Goal: Information Seeking & Learning: Compare options

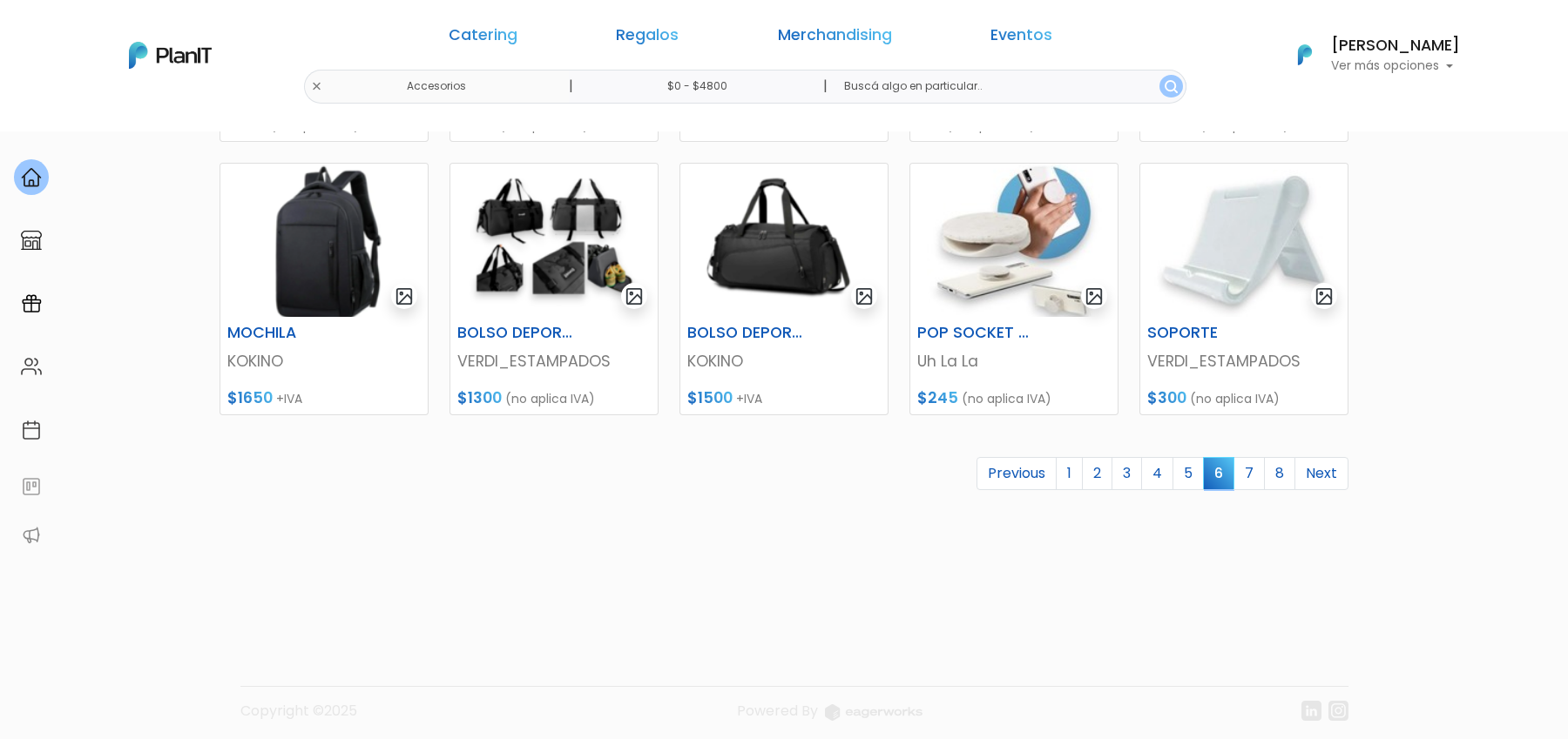
scroll to position [780, 0]
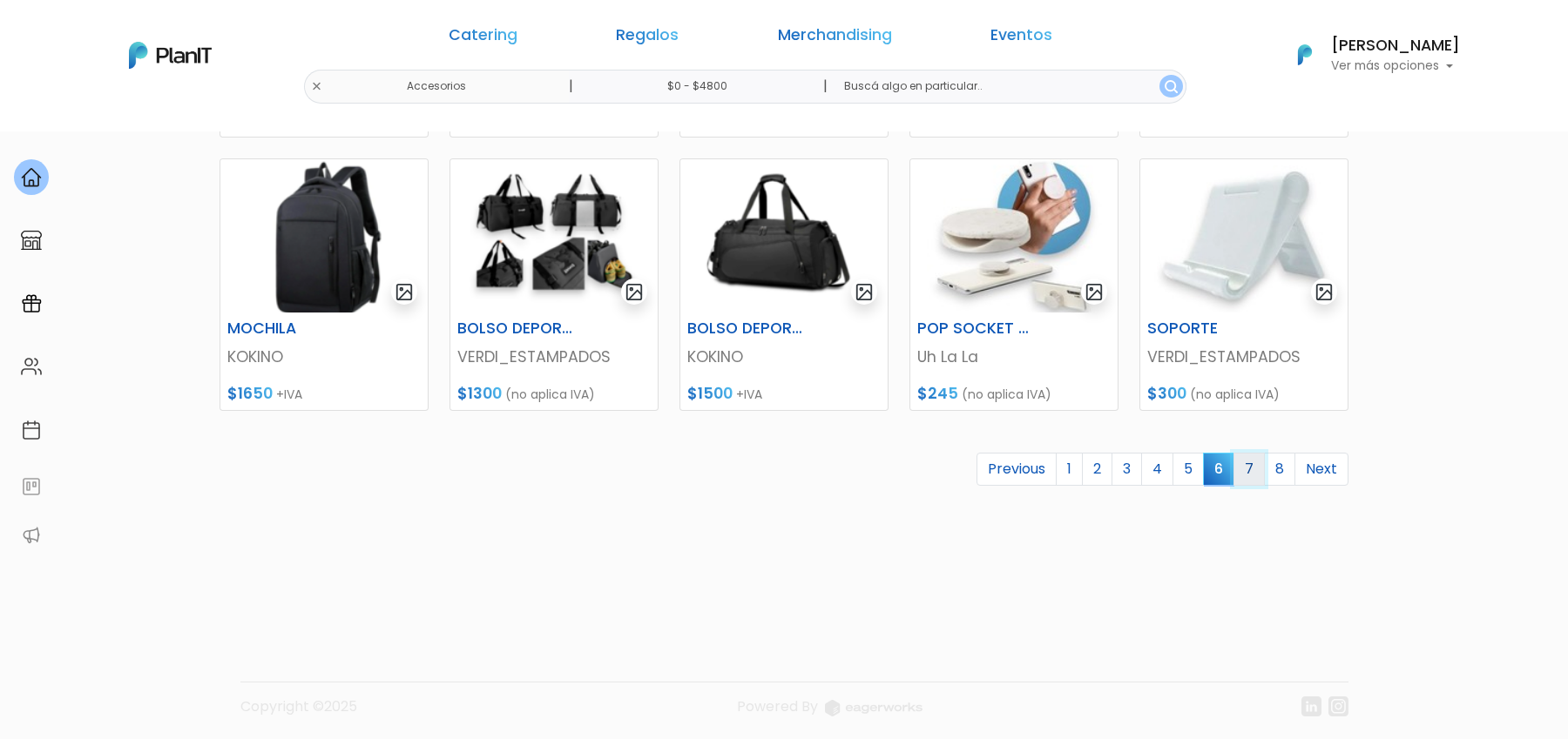
click at [1256, 466] on link "7" at bounding box center [1249, 469] width 31 height 33
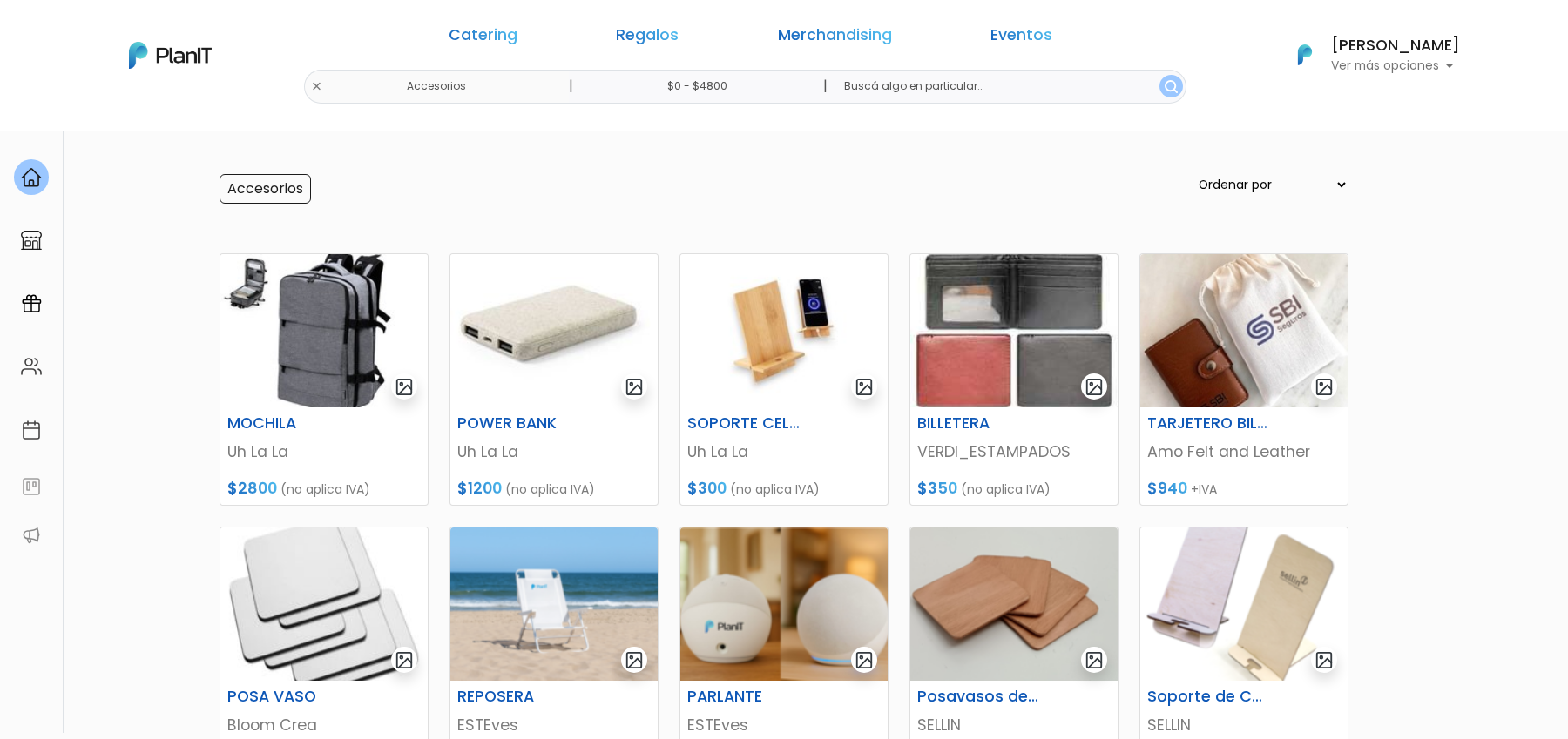
scroll to position [159, 0]
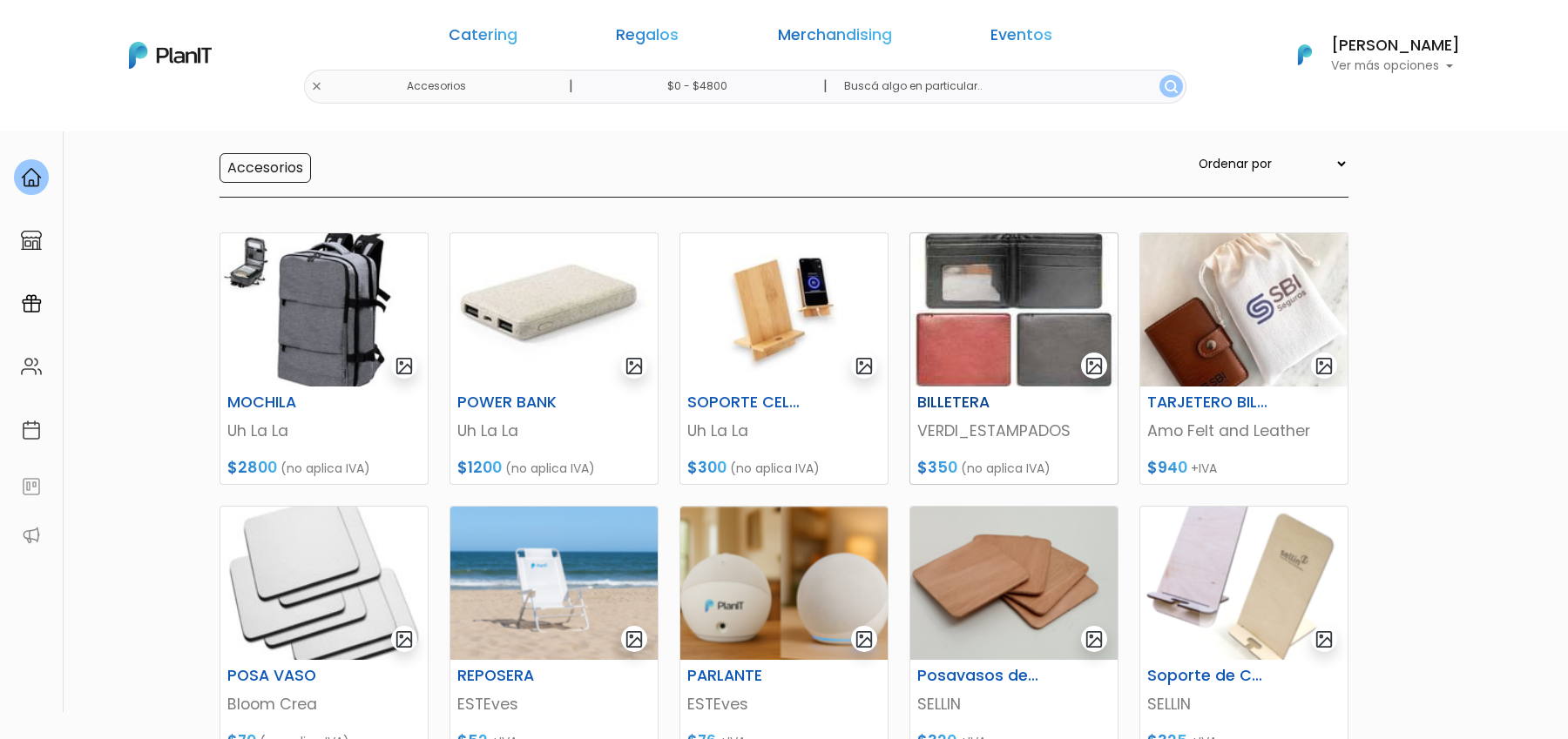
click at [1010, 342] on img at bounding box center [1014, 310] width 207 height 153
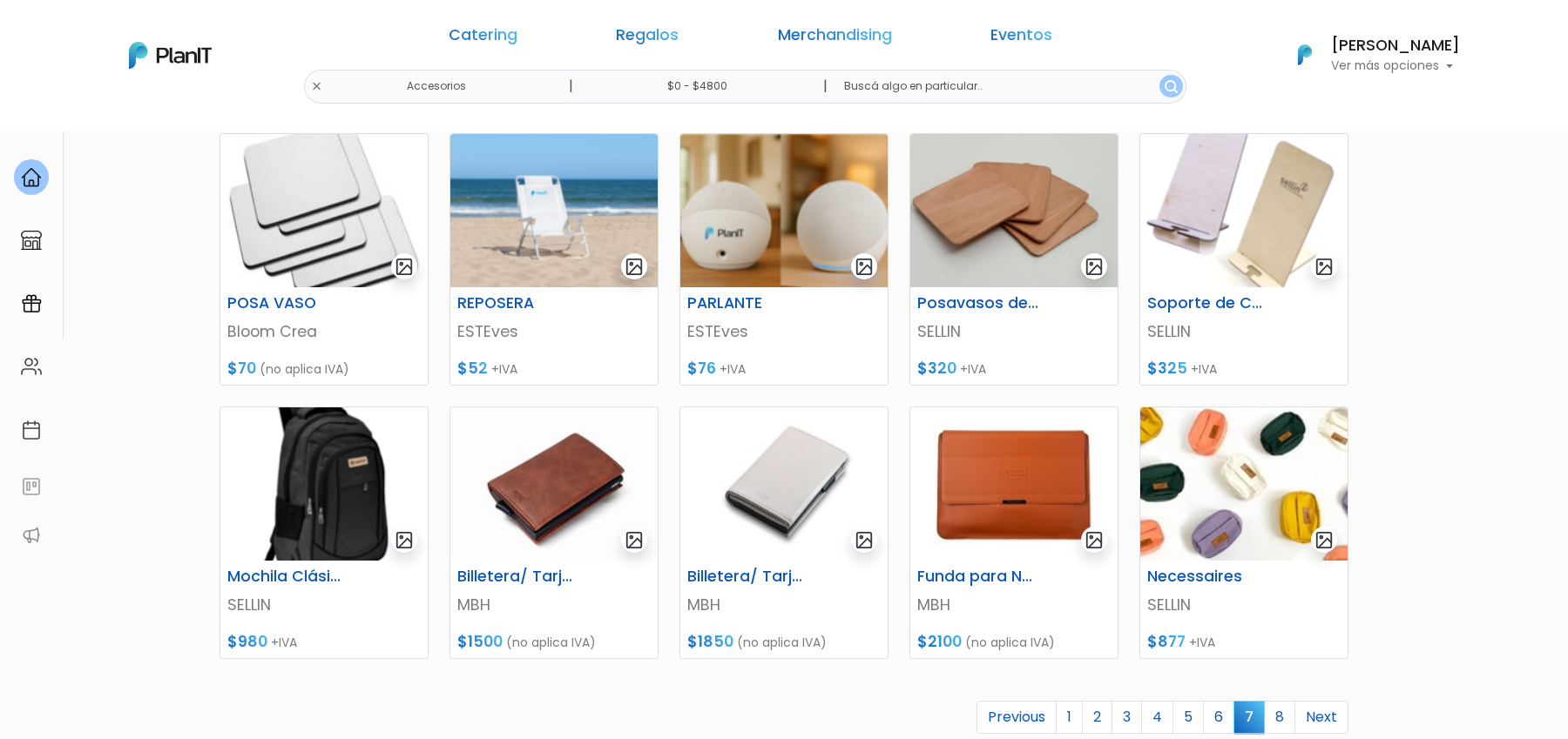
scroll to position [557, 0]
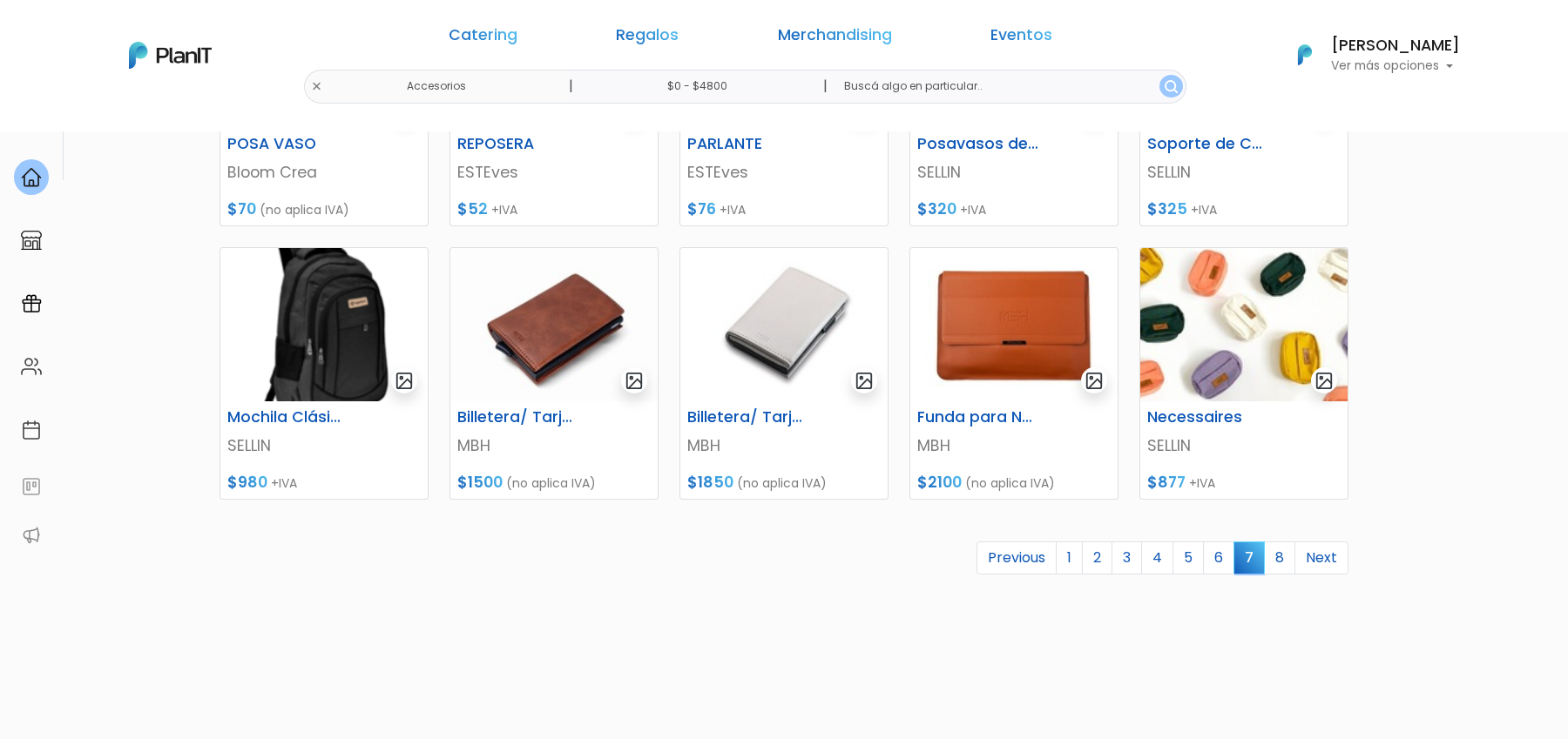
scroll to position [722, 0]
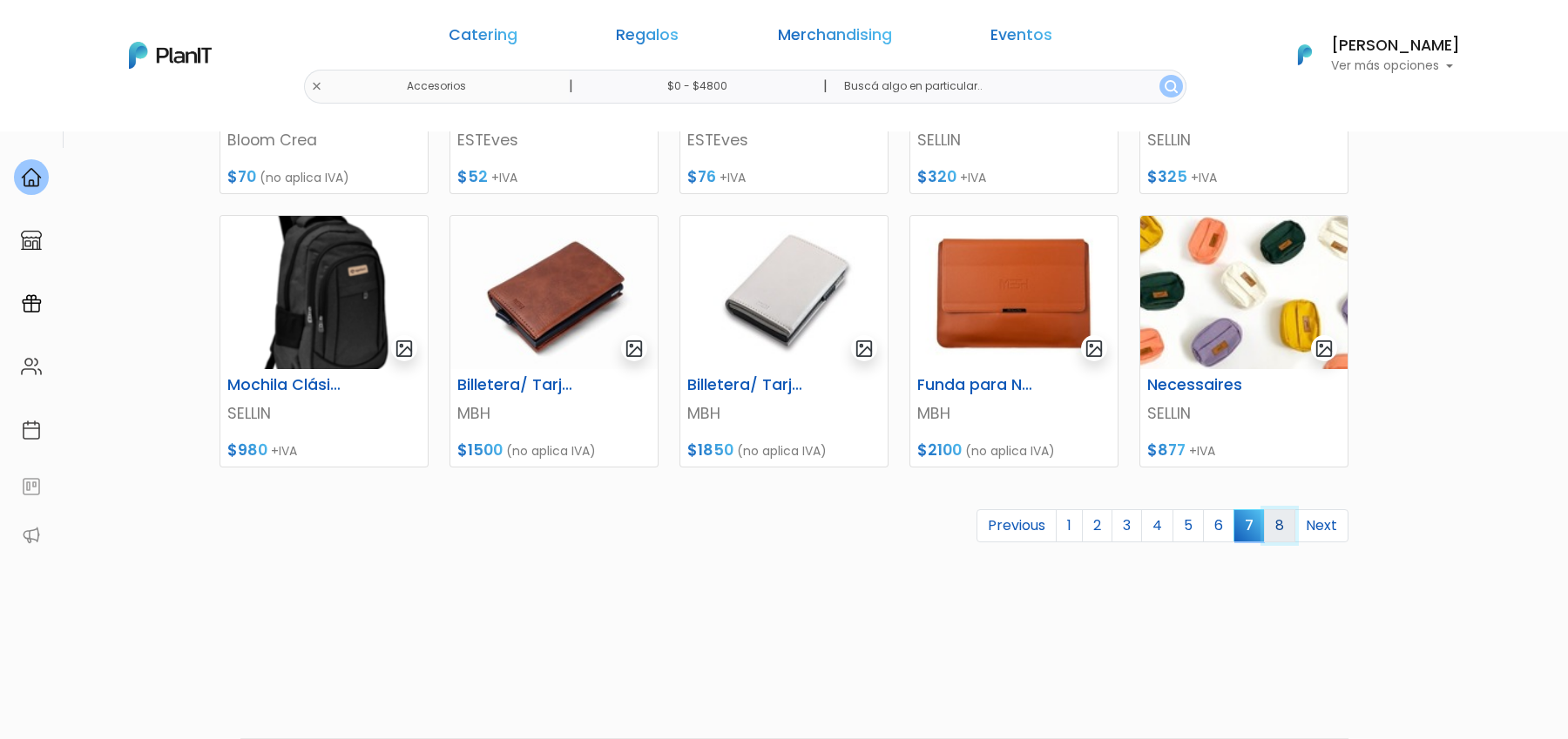
click at [1285, 527] on link "8" at bounding box center [1280, 527] width 31 height 33
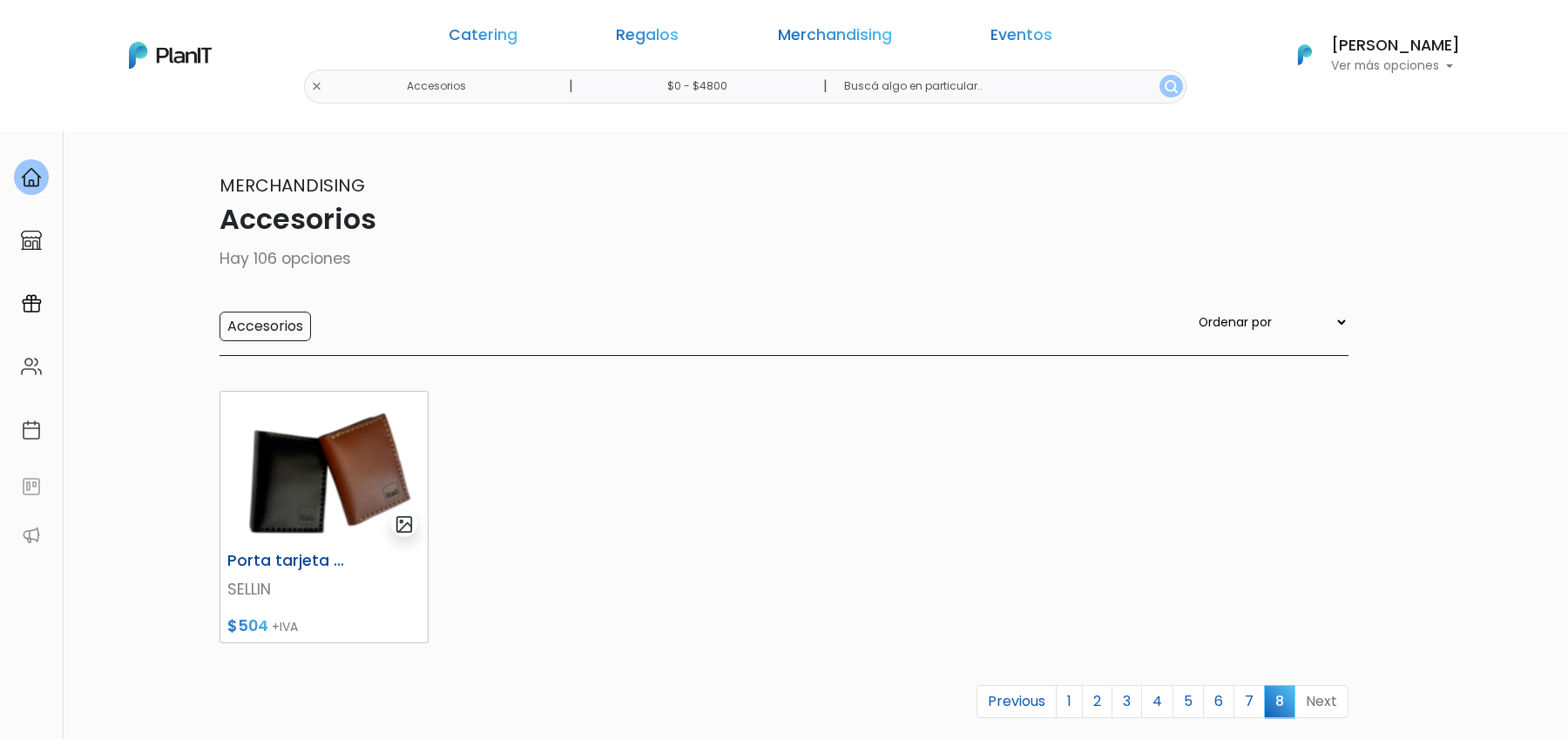
click at [362, 494] on img at bounding box center [324, 468] width 207 height 153
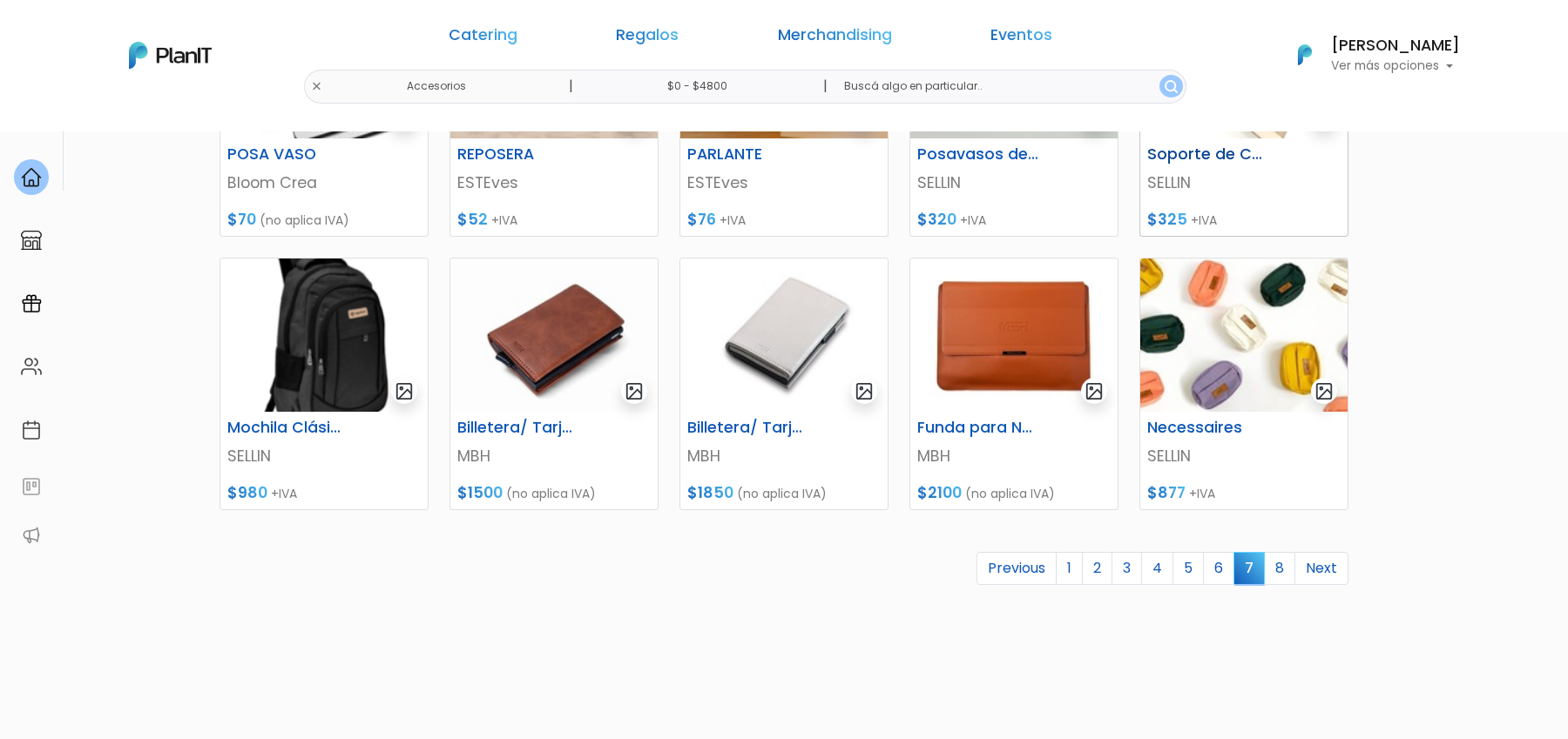
scroll to position [682, 0]
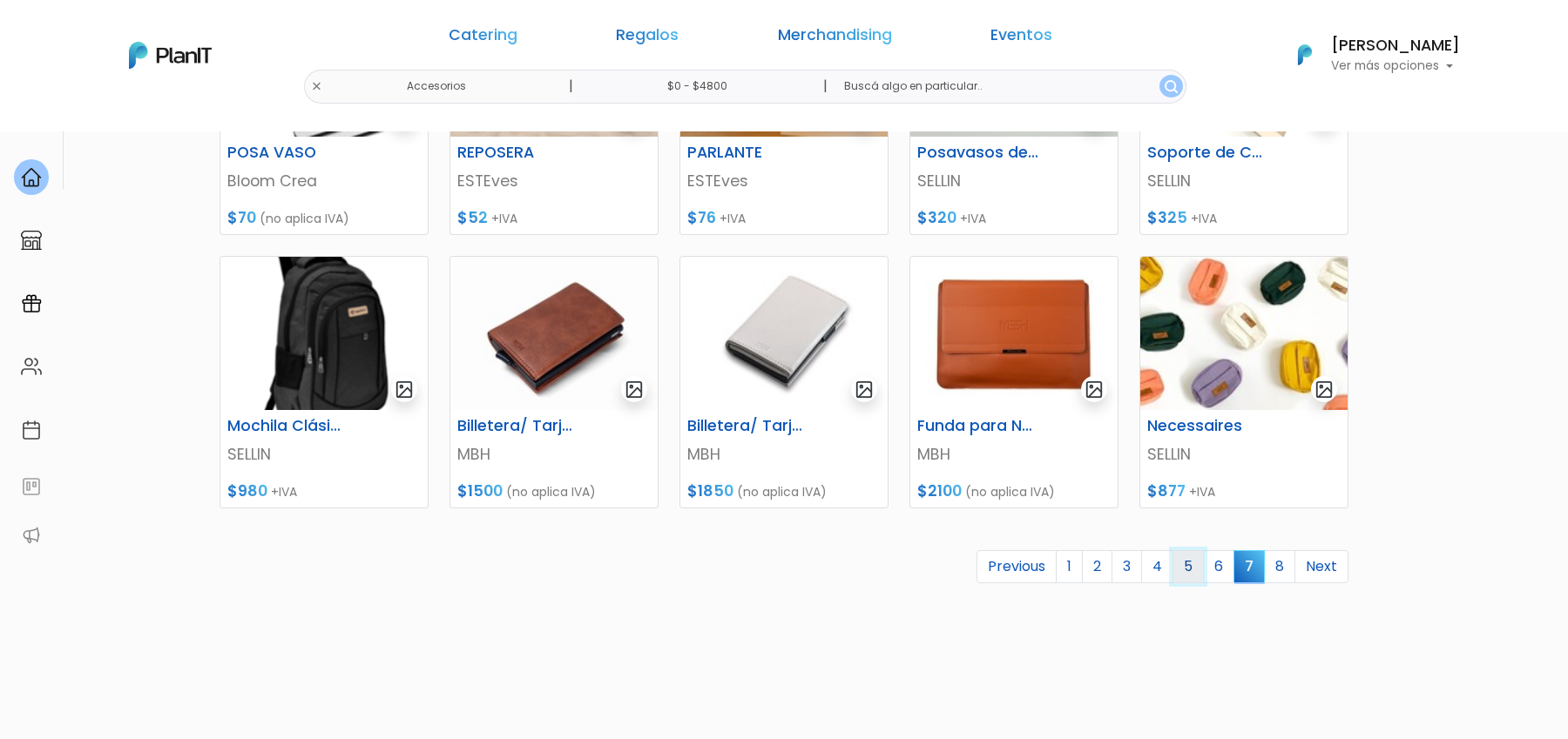
click at [1197, 568] on link "5" at bounding box center [1188, 567] width 31 height 33
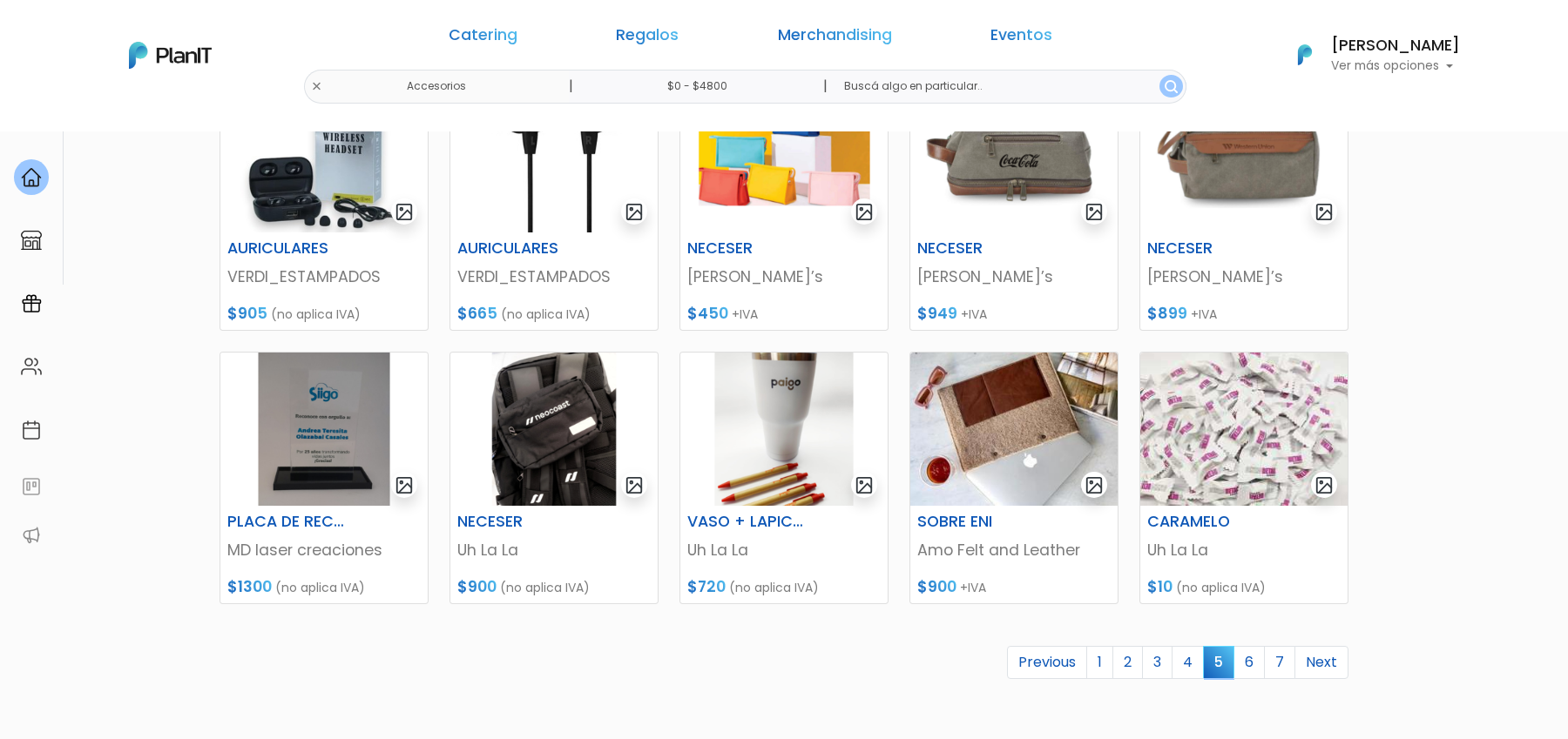
scroll to position [600, 0]
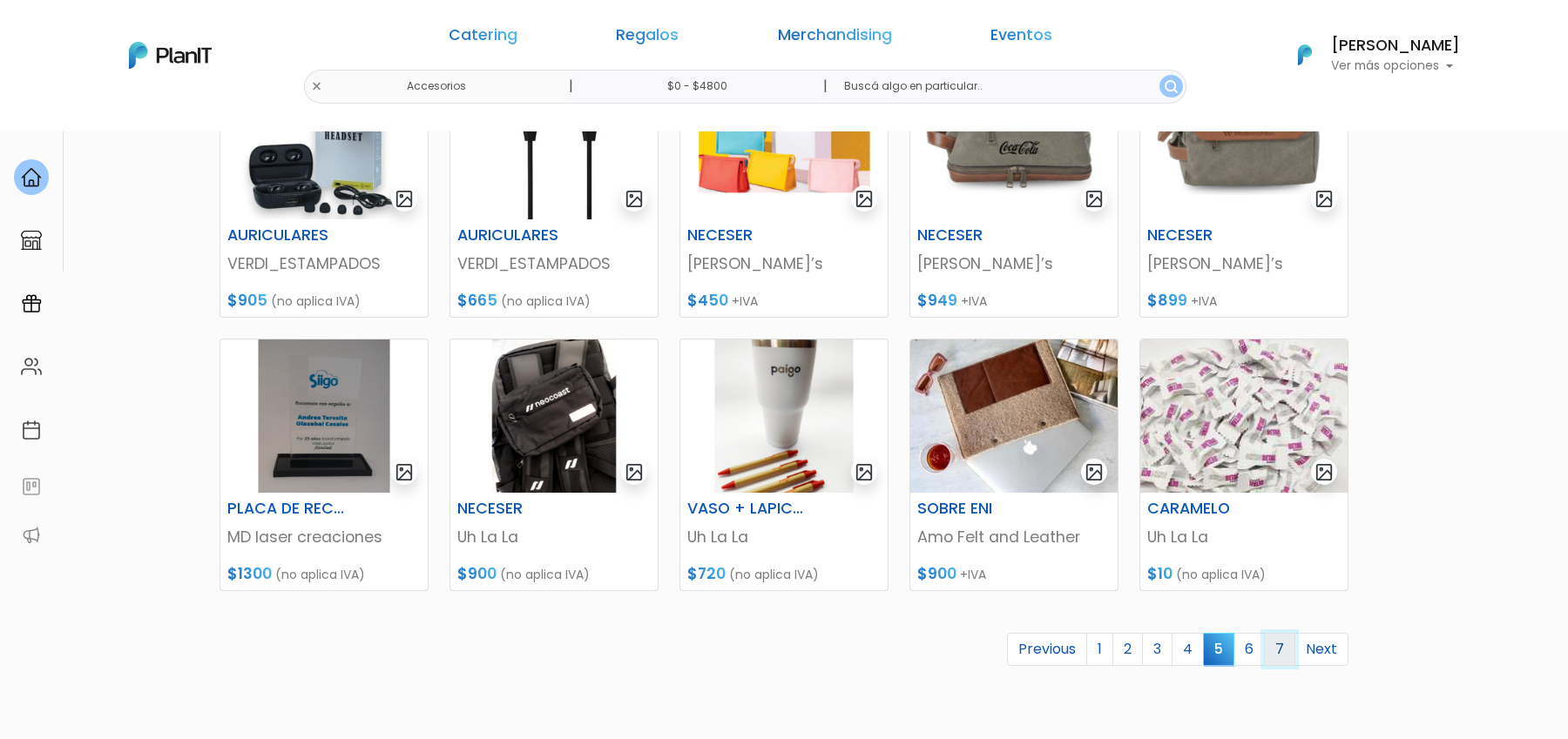
click at [1289, 648] on link "7" at bounding box center [1280, 649] width 31 height 33
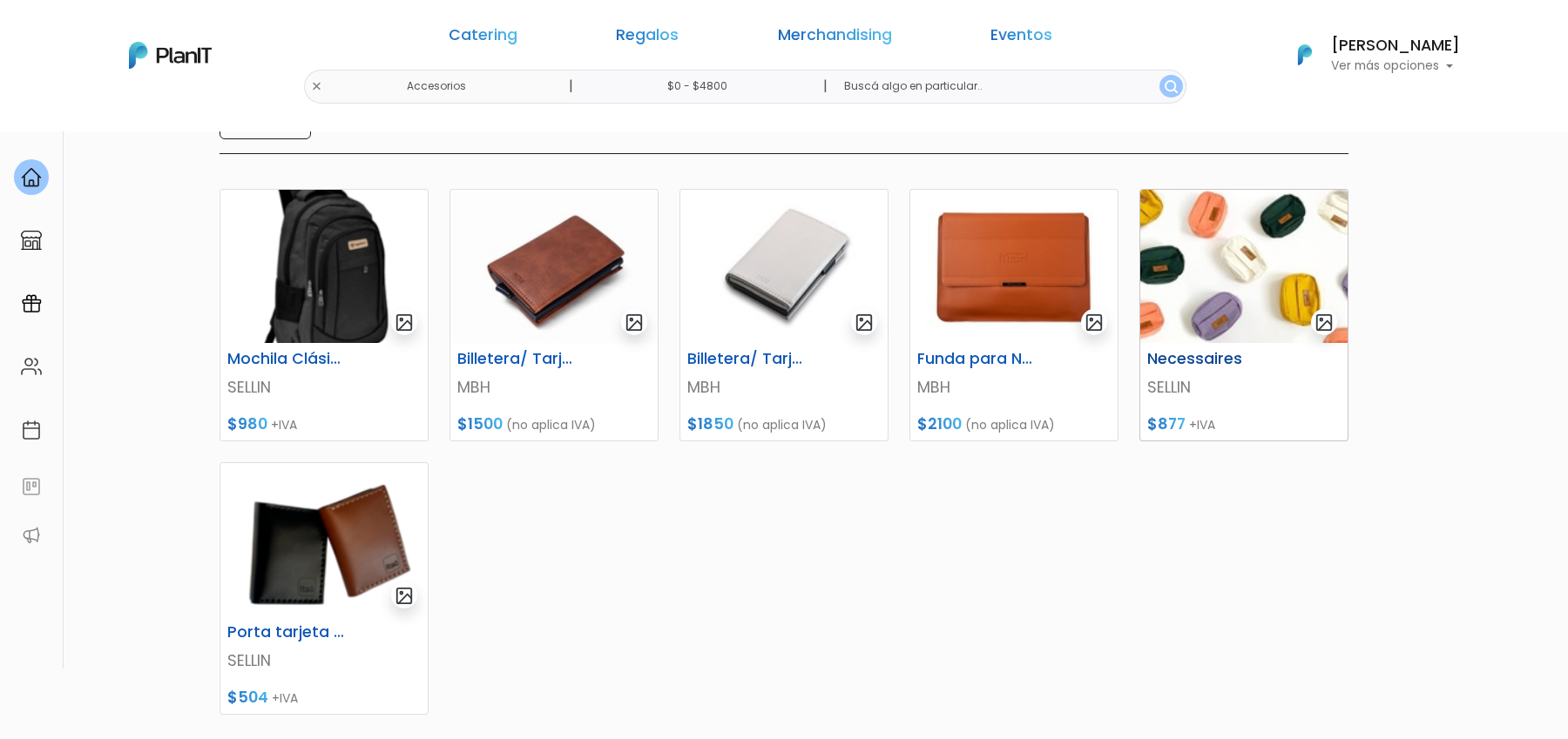
scroll to position [234, 0]
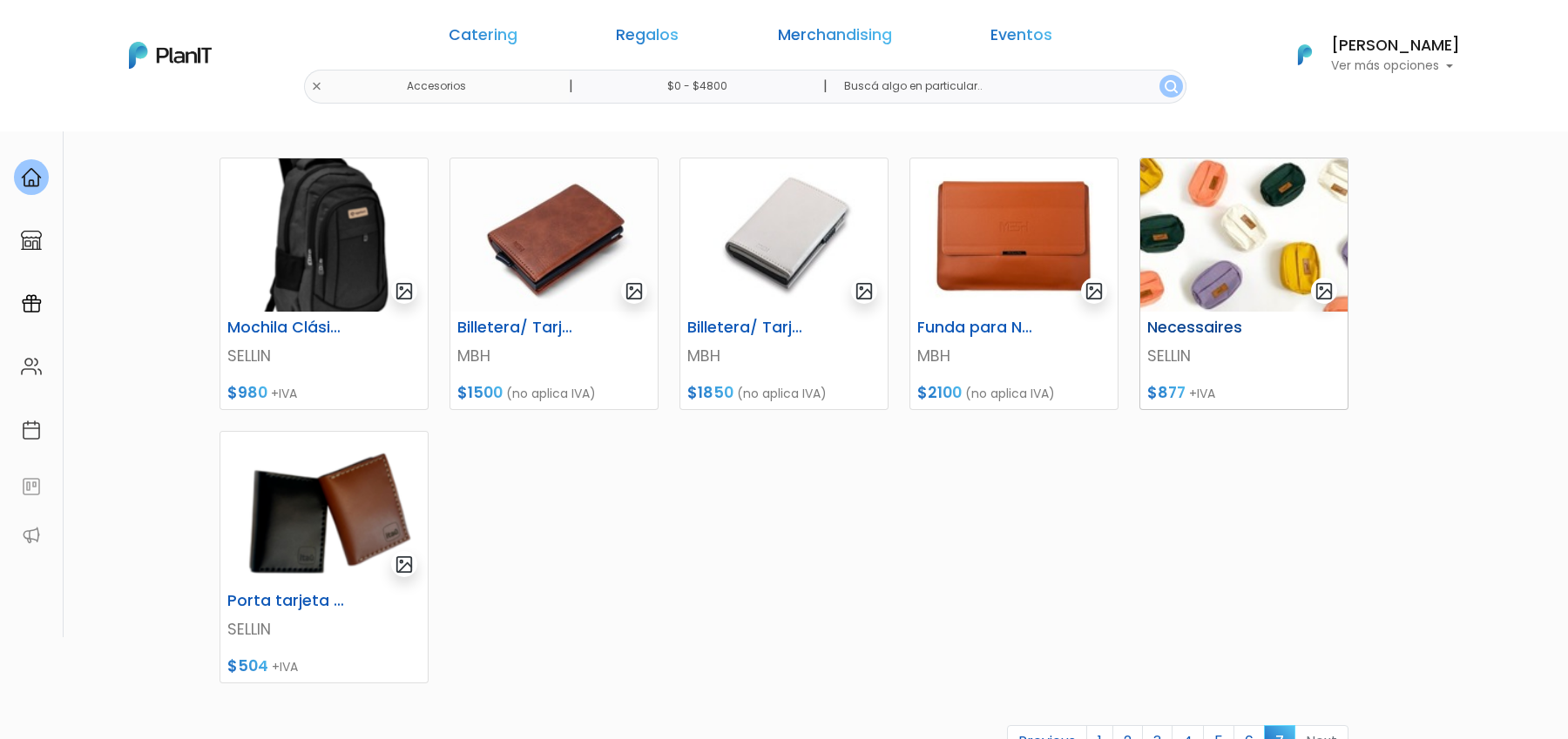
click at [1252, 272] on img at bounding box center [1244, 236] width 207 height 153
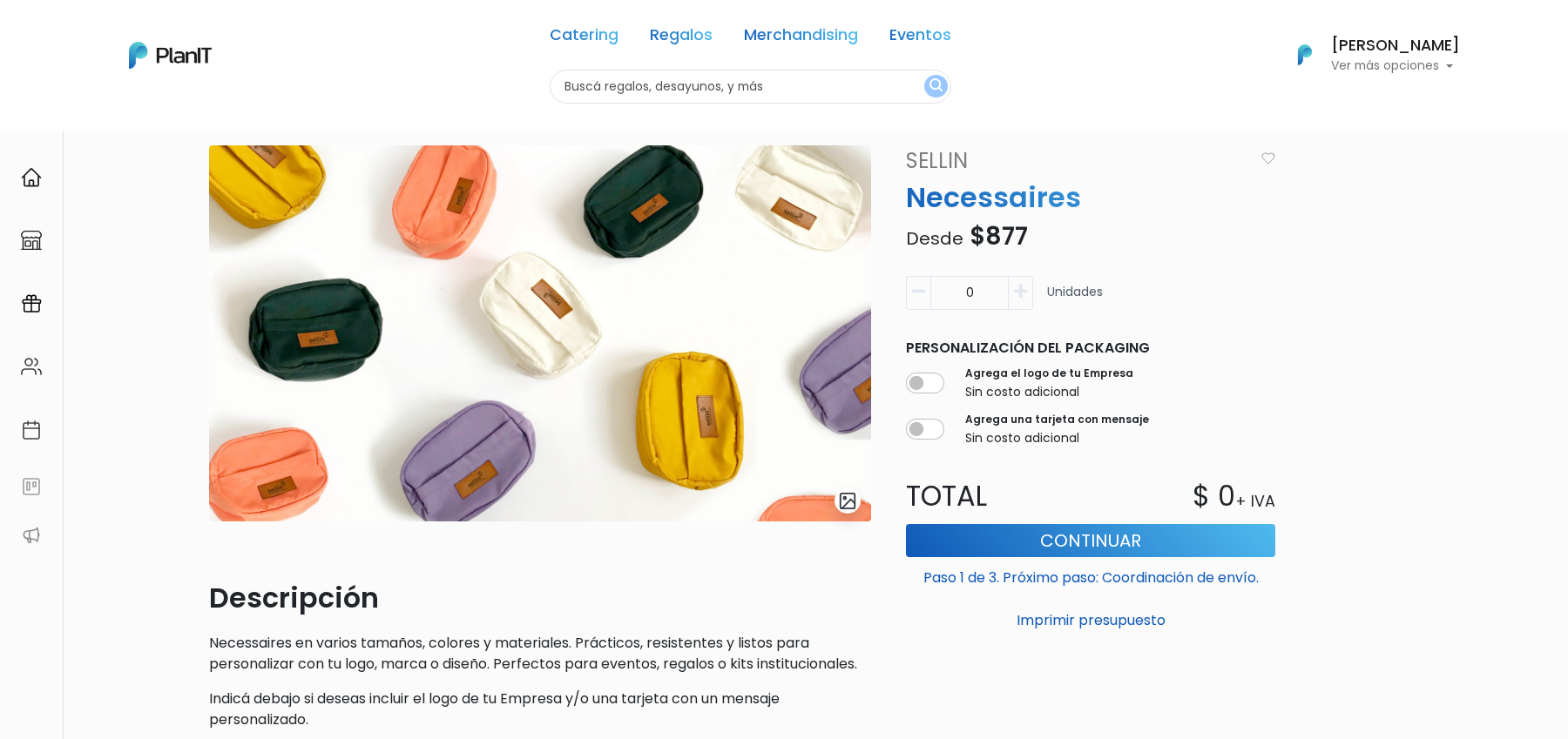
scroll to position [26, 0]
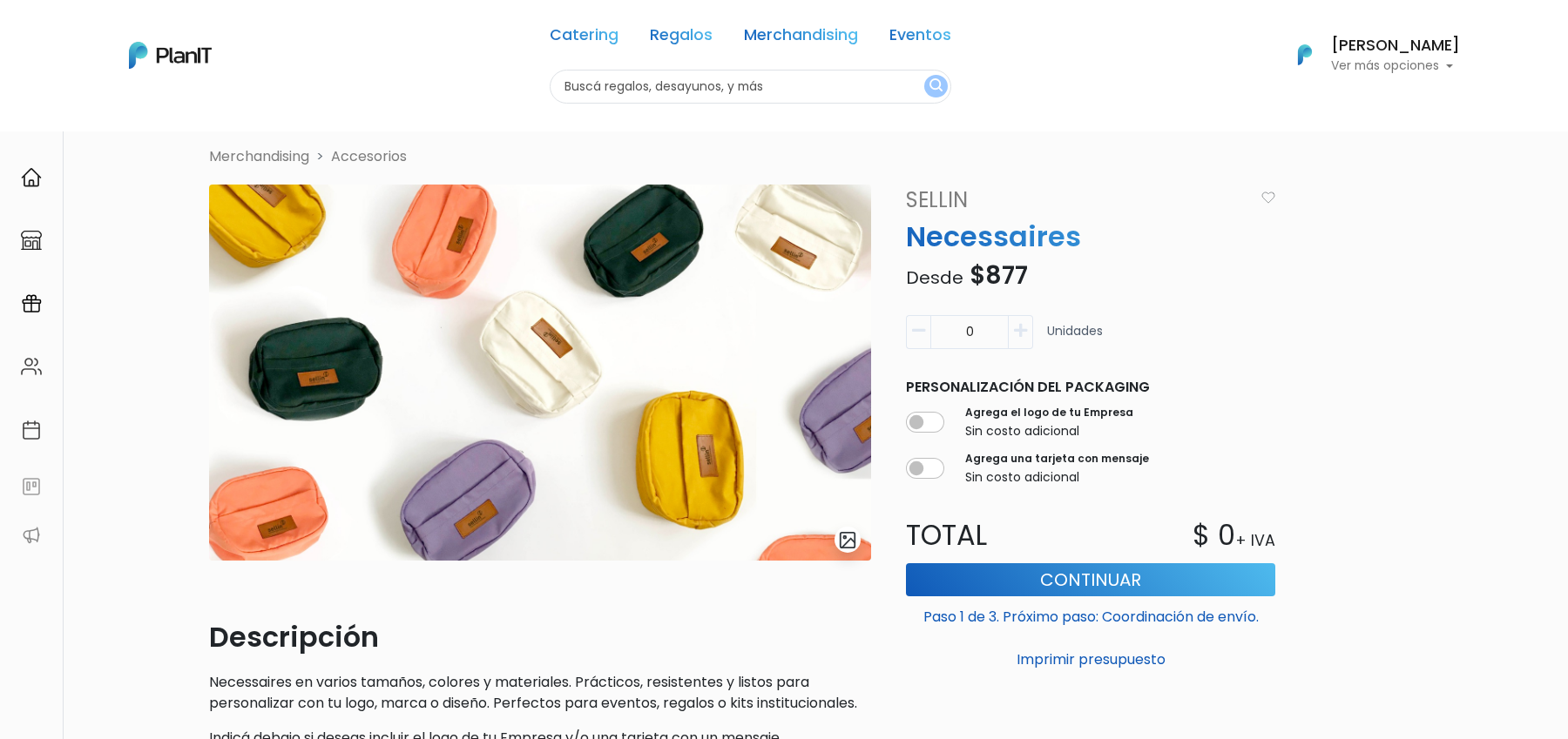
click at [981, 236] on p "Necessaires" at bounding box center [1090, 236] width 390 height 42
copy p "Necessaires"
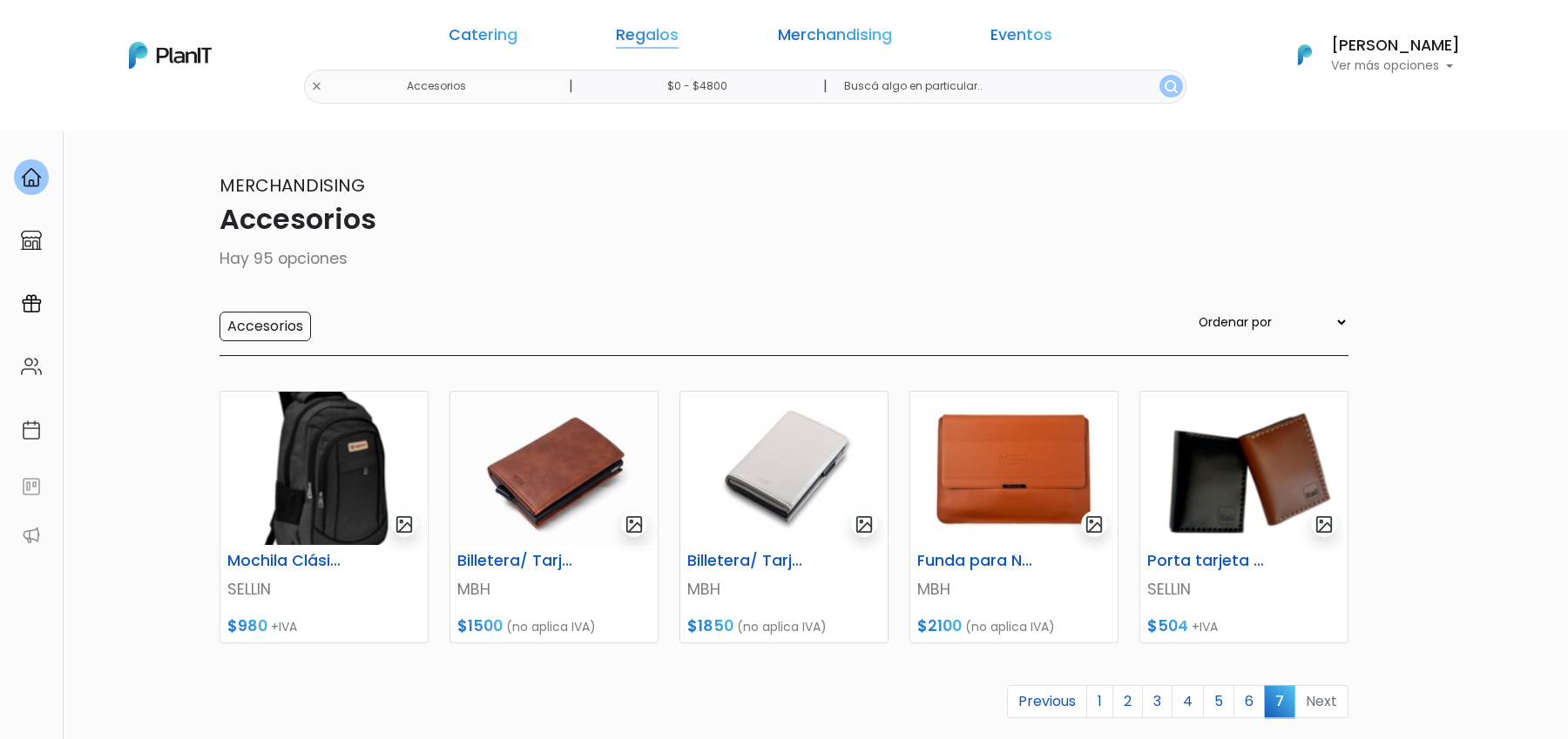
click at [672, 37] on link "Regalos" at bounding box center [648, 38] width 63 height 21
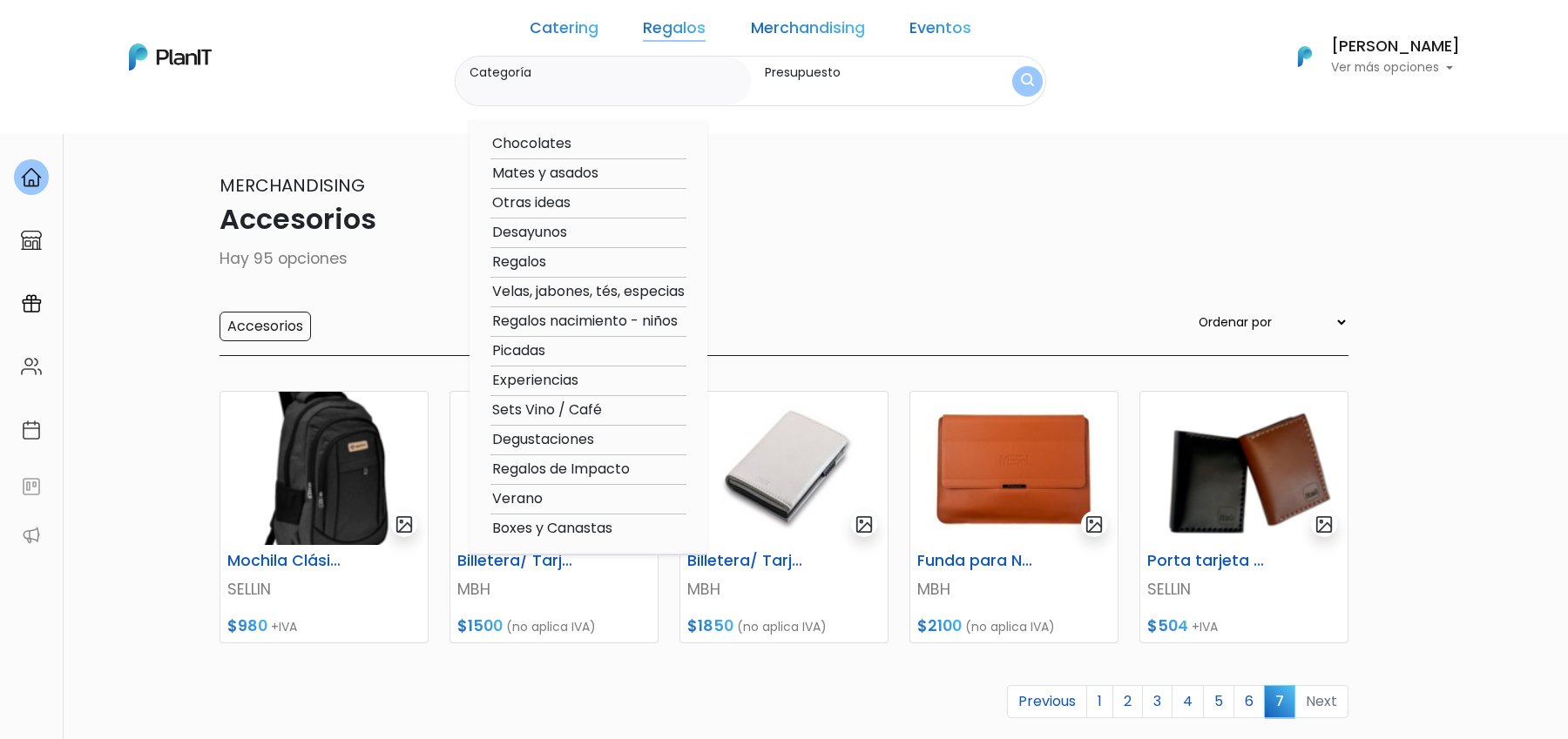
click at [582, 202] on option "Otras ideas" at bounding box center [589, 203] width 196 height 22
type input "Otras ideas"
type input "$0 - $4800"
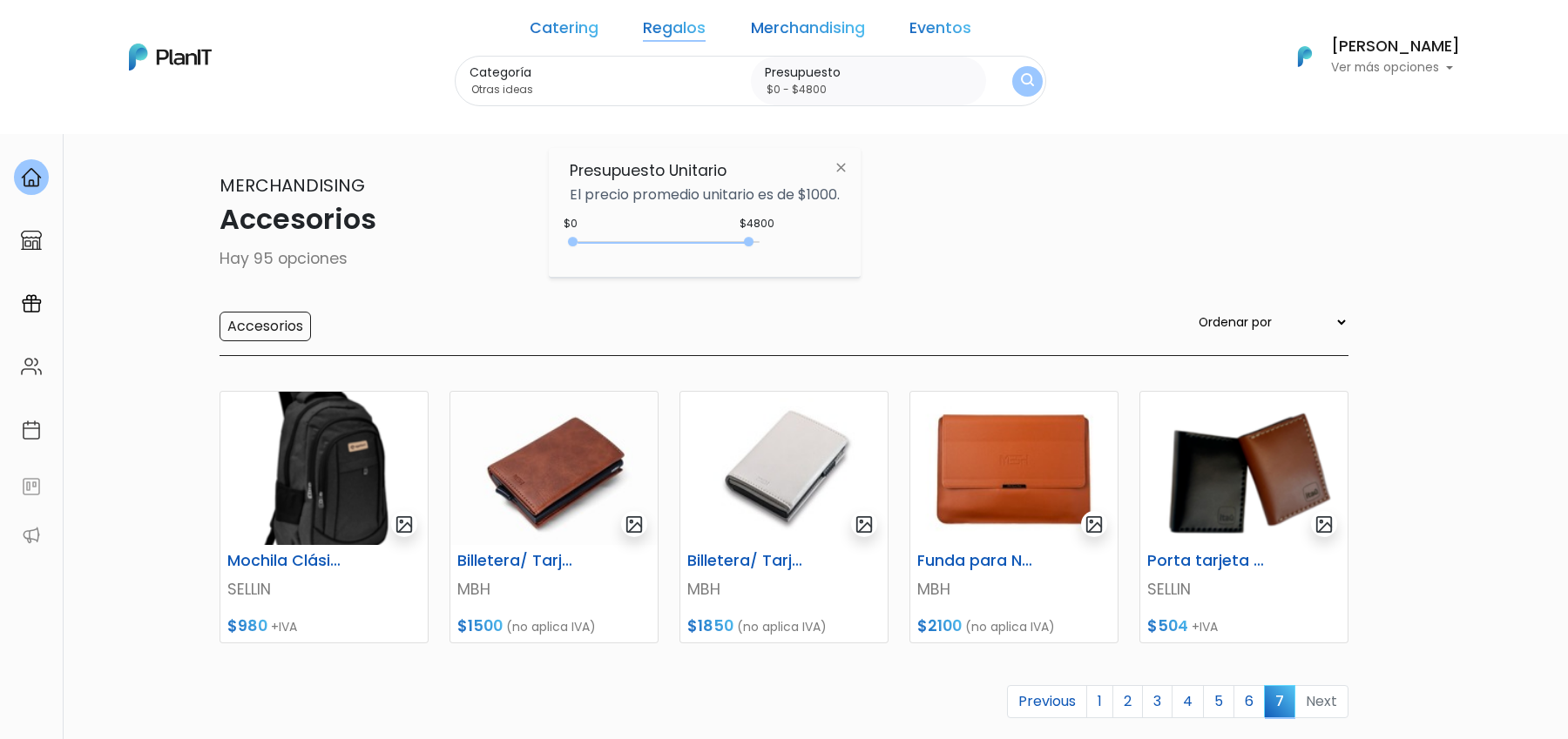
click at [1021, 79] on img "submit" at bounding box center [1027, 81] width 13 height 17
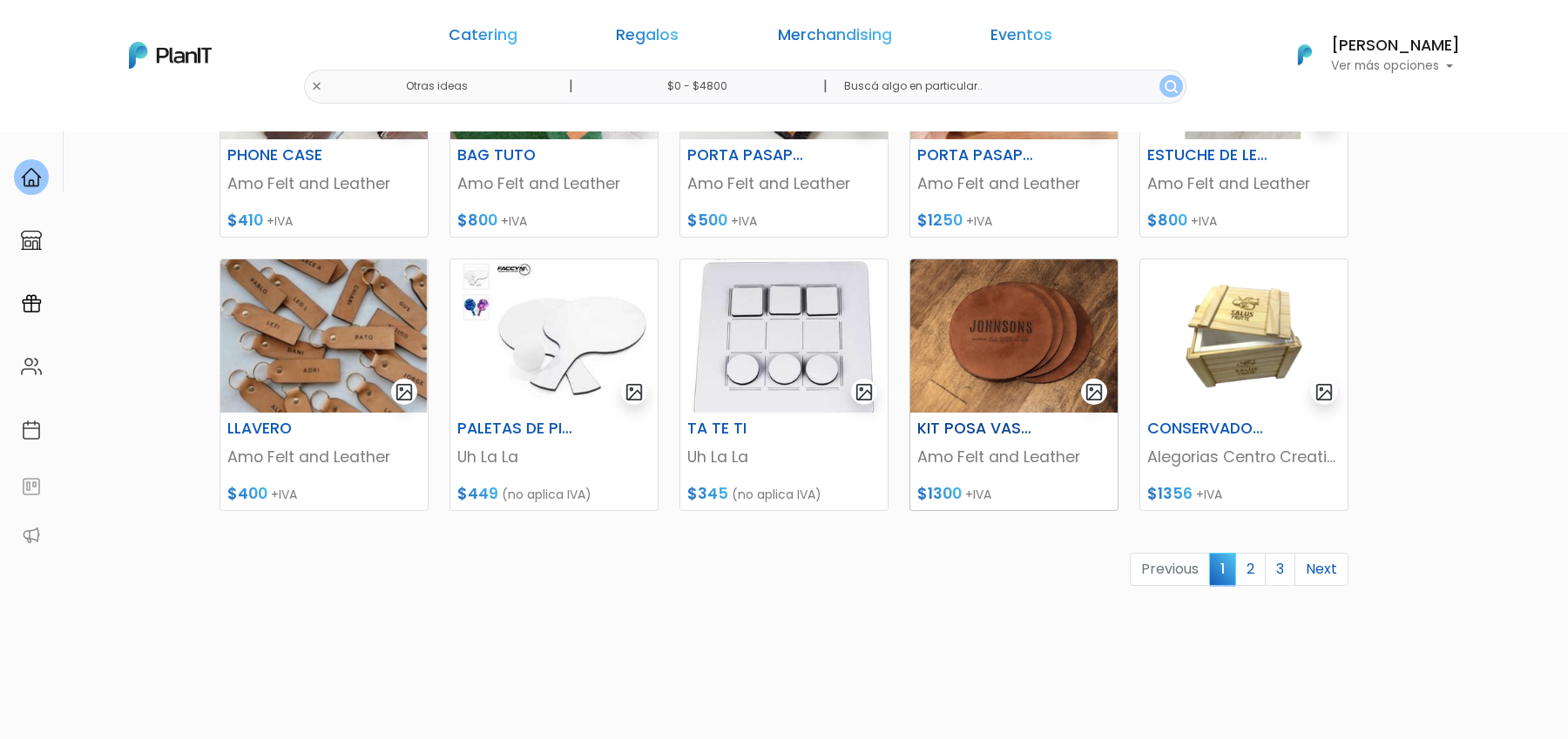
scroll to position [695, 0]
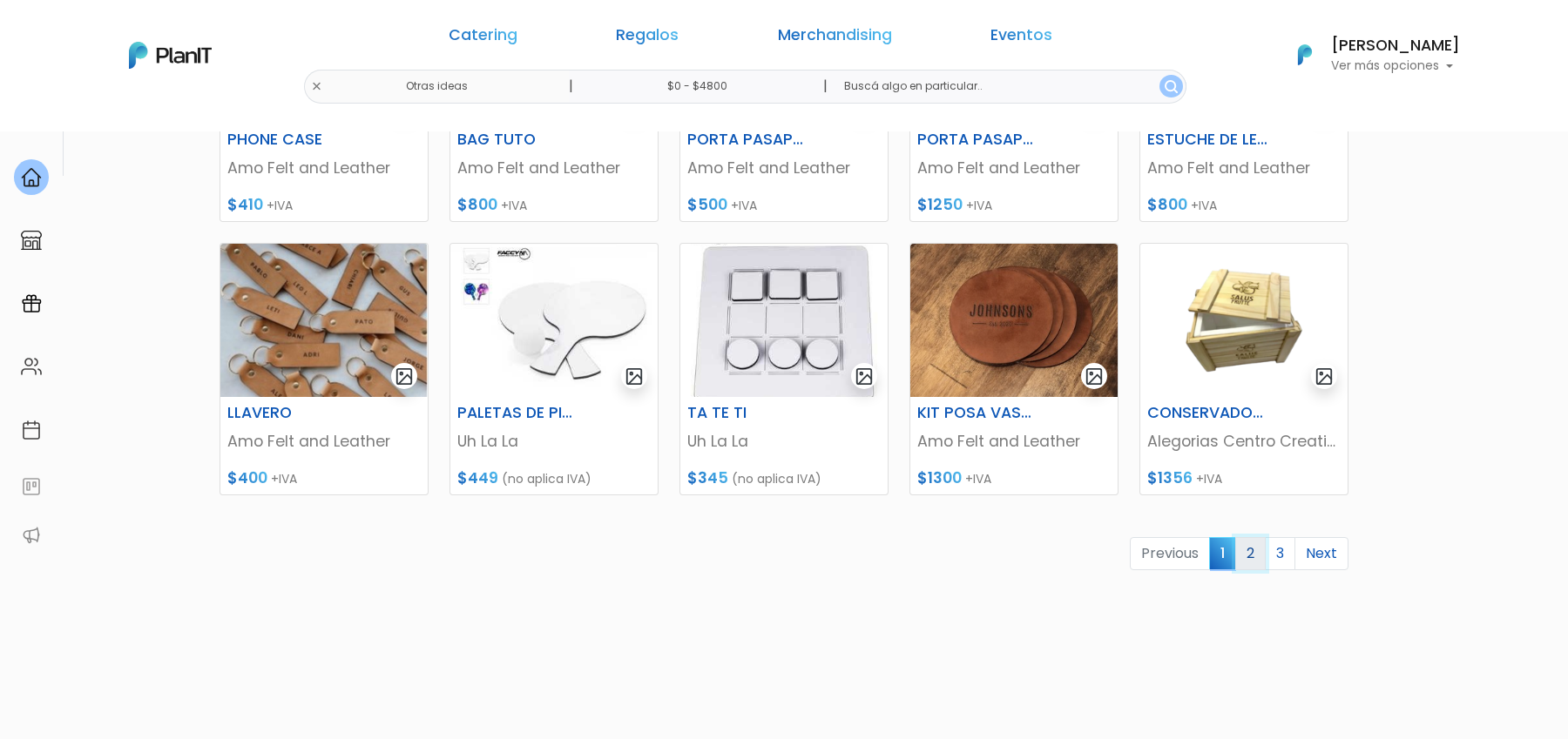
click at [1253, 547] on link "2" at bounding box center [1250, 554] width 30 height 33
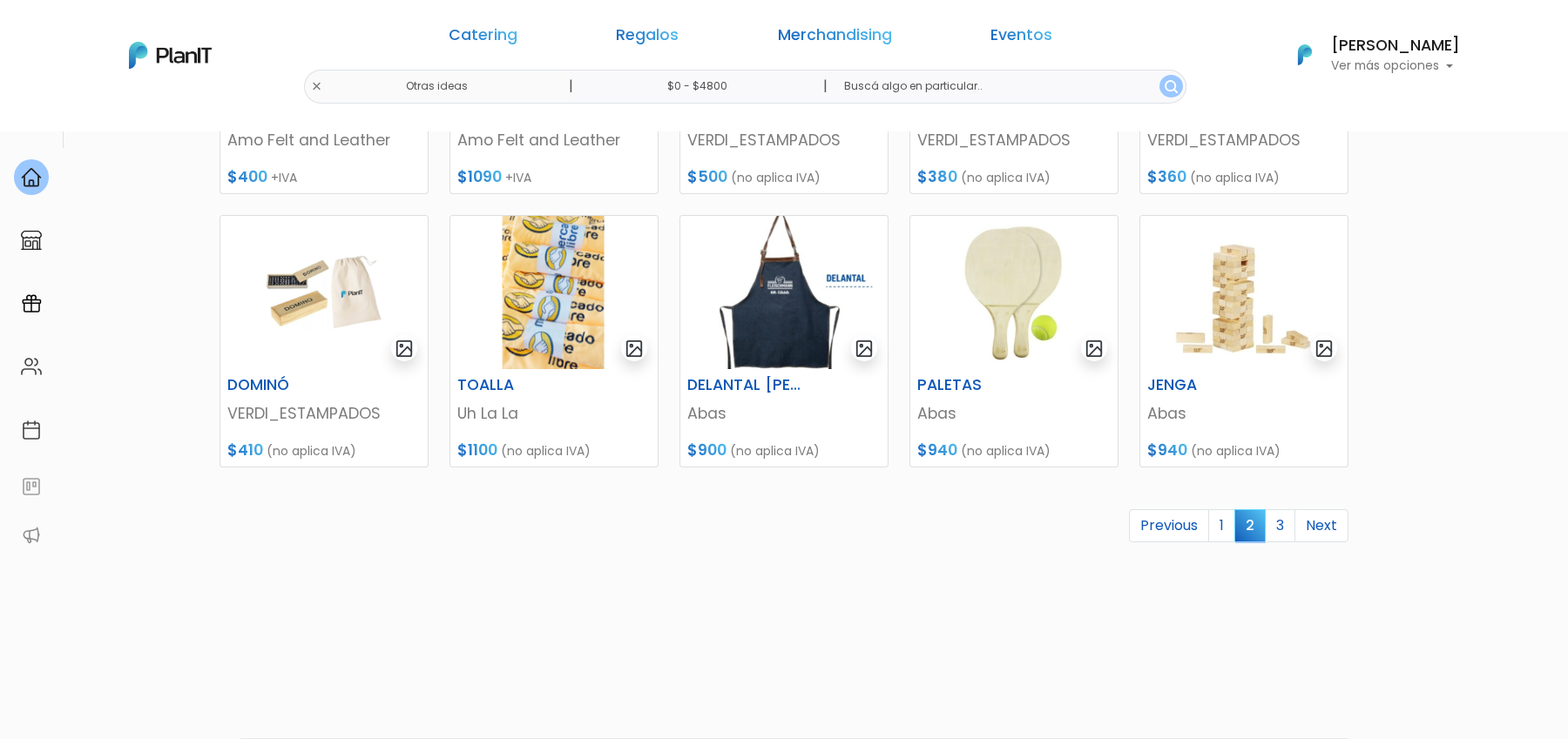
scroll to position [725, 0]
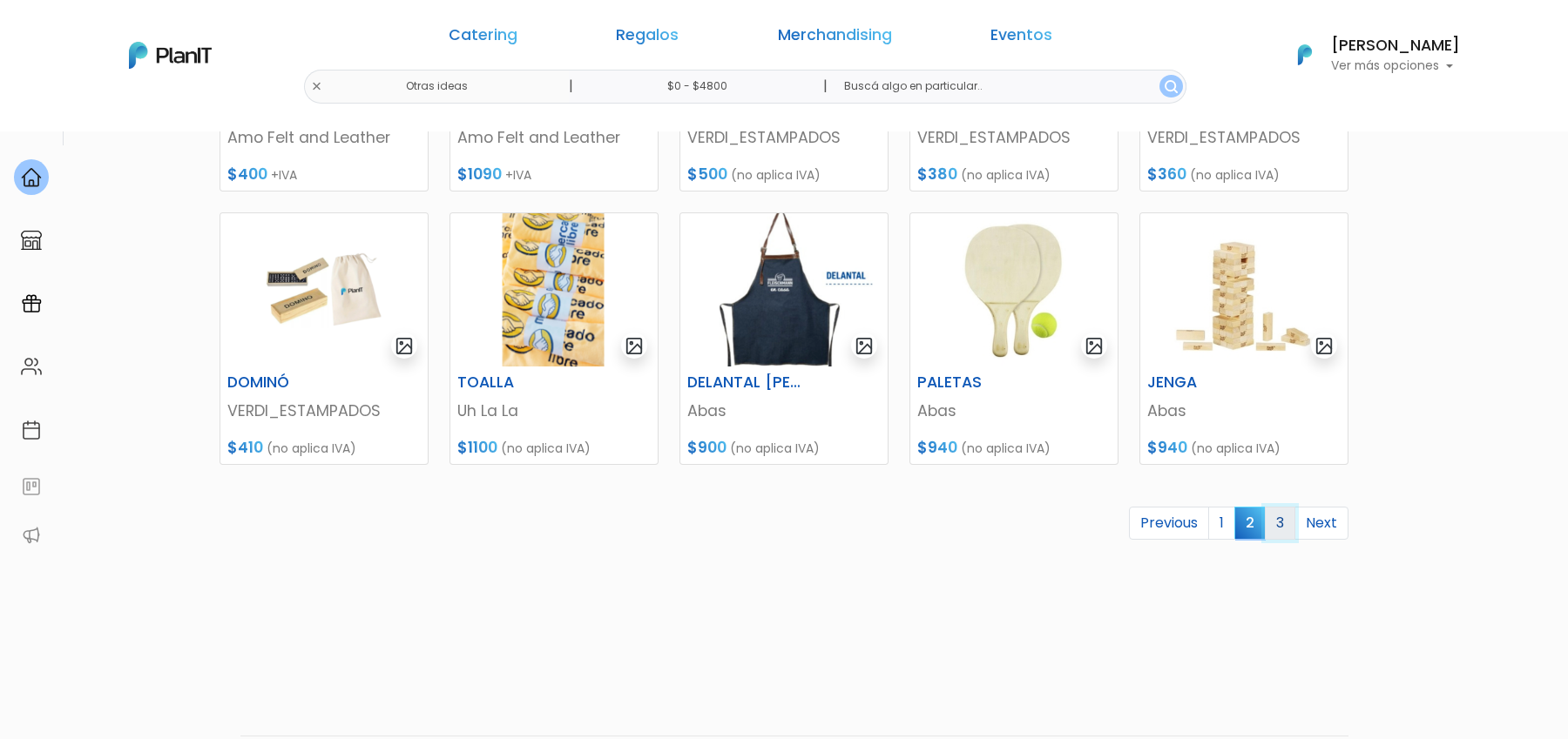
click at [1295, 516] on link "3" at bounding box center [1280, 524] width 30 height 33
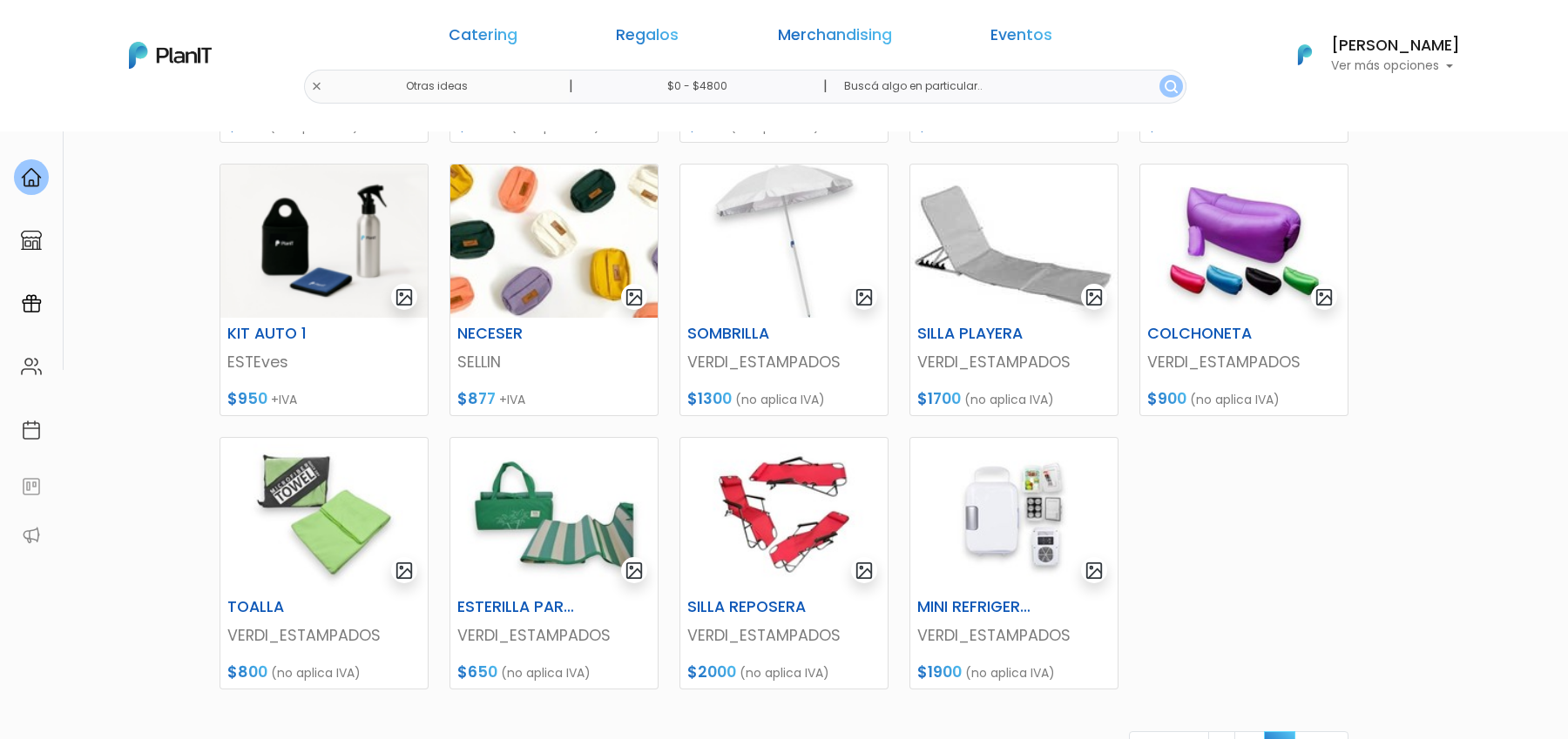
scroll to position [577, 0]
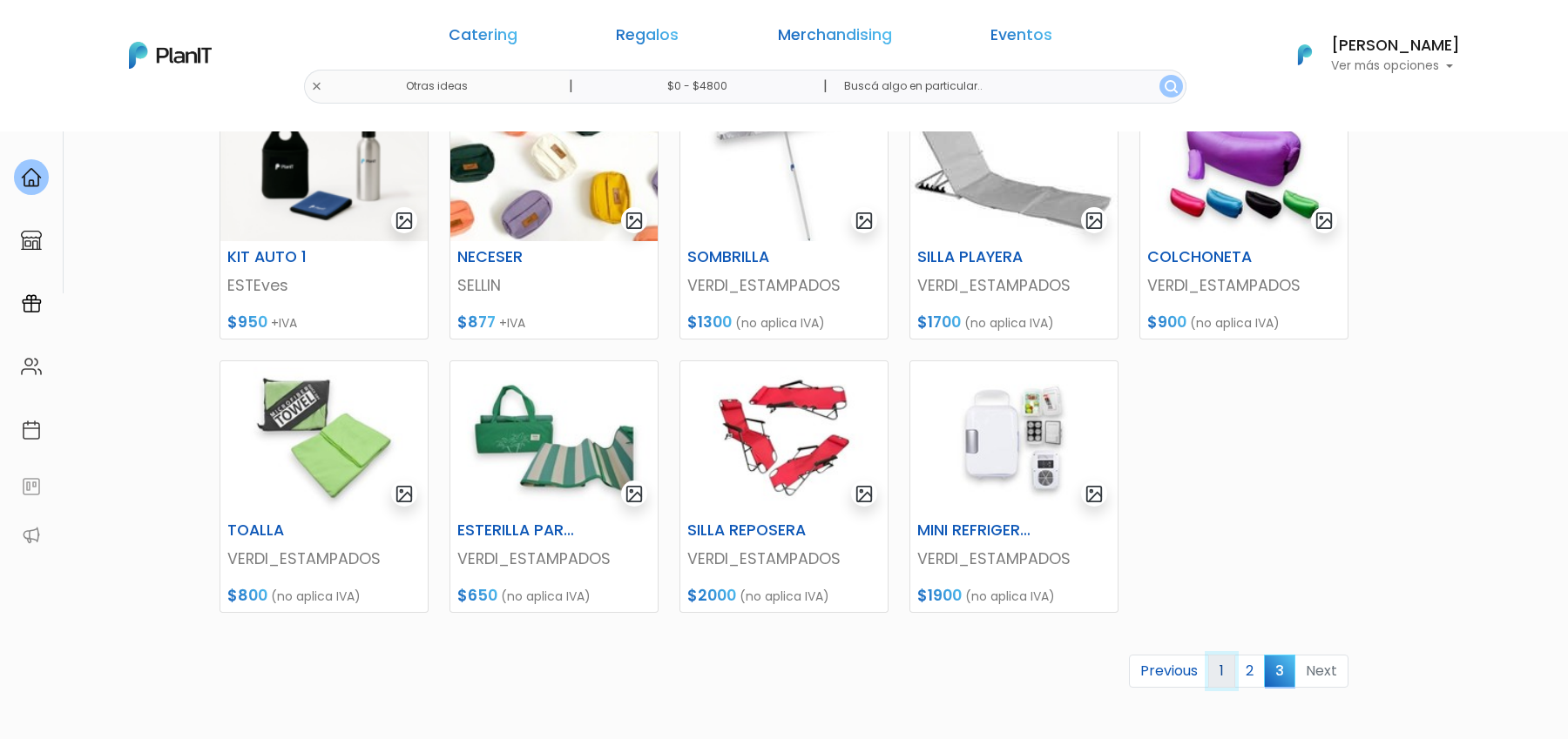
click at [1228, 672] on link "1" at bounding box center [1222, 672] width 27 height 33
